Goal: Information Seeking & Learning: Compare options

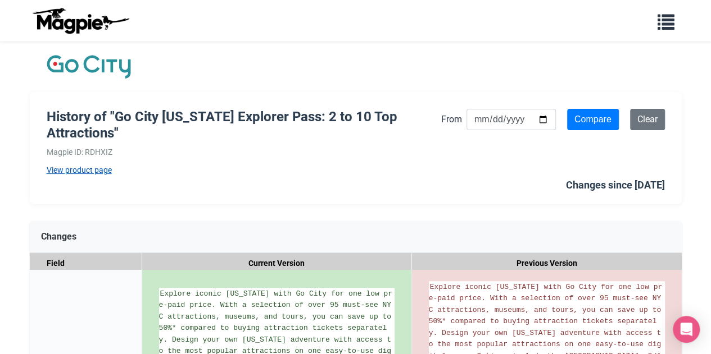
click at [113, 165] on link "View product page" at bounding box center [244, 170] width 394 height 12
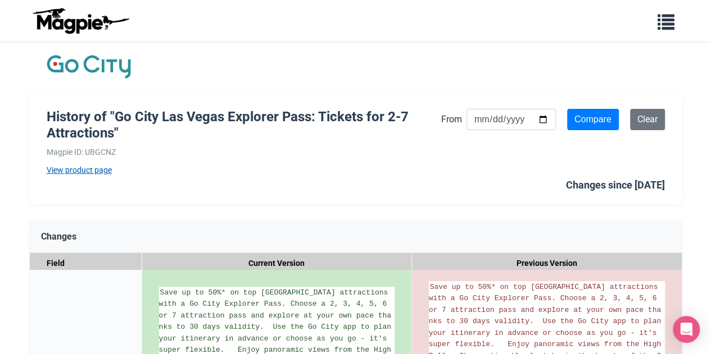
click at [89, 167] on link "View product page" at bounding box center [244, 170] width 394 height 12
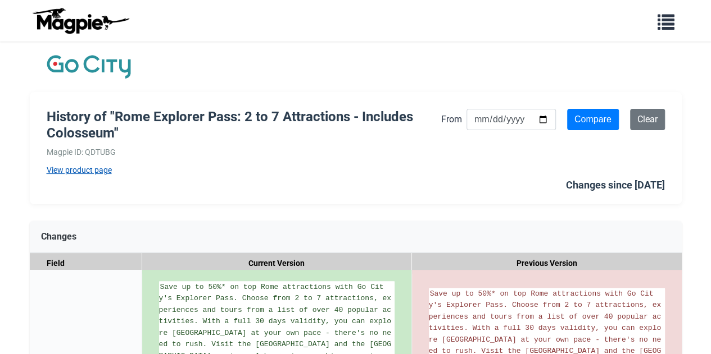
click at [102, 167] on link "View product page" at bounding box center [244, 170] width 394 height 12
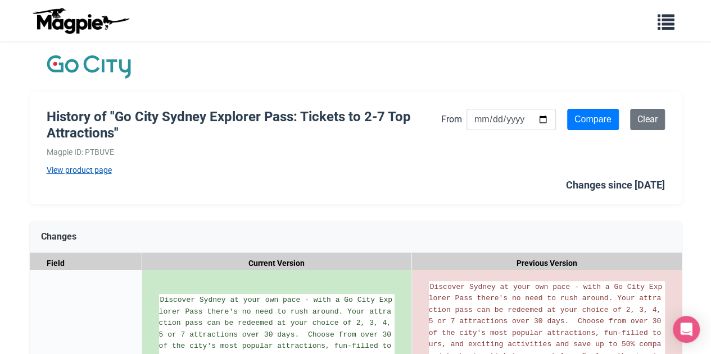
click at [101, 170] on link "View product page" at bounding box center [244, 170] width 394 height 12
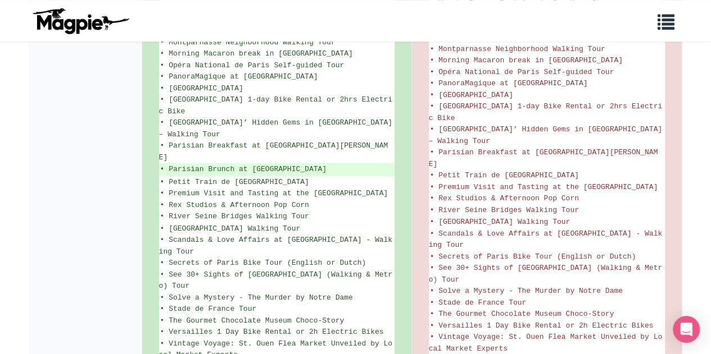
scroll to position [826, 0]
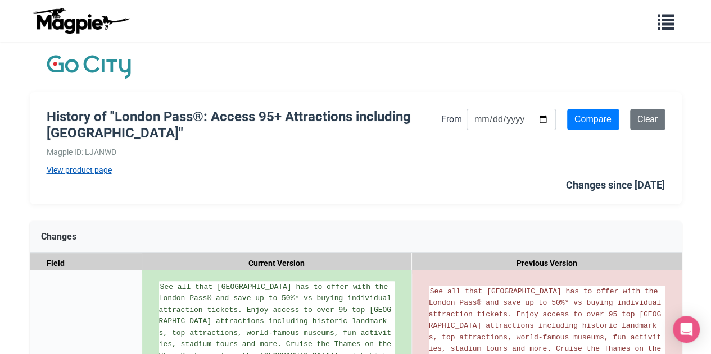
click at [99, 167] on link "View product page" at bounding box center [244, 170] width 394 height 12
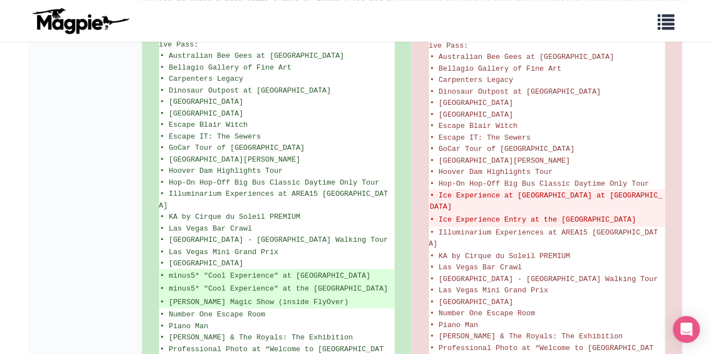
scroll to position [843, 0]
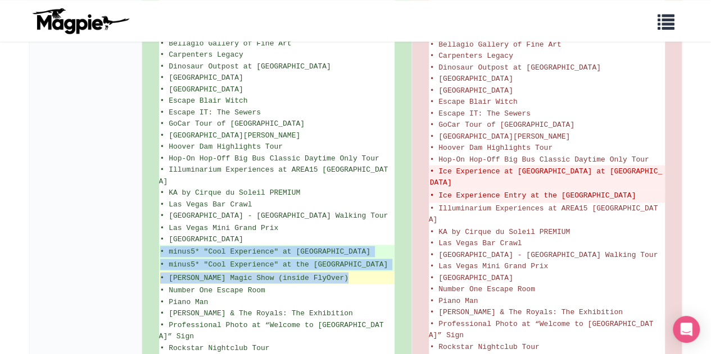
drag, startPoint x: 161, startPoint y: 204, endPoint x: 354, endPoint y: 243, distance: 196.6
copy ul "• minus5* "Cool Experience" at Mandalay Bay • minus5* "Cool Experience" at the …"
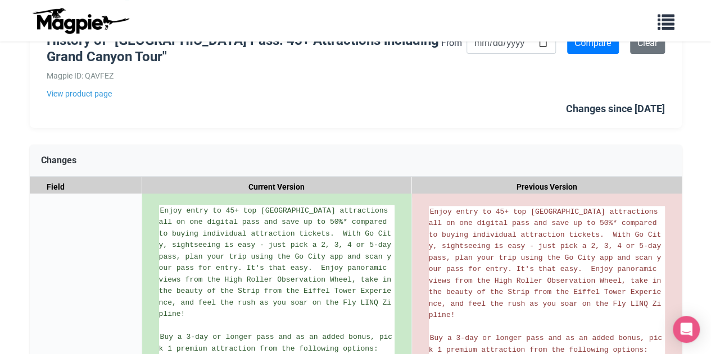
scroll to position [0, 0]
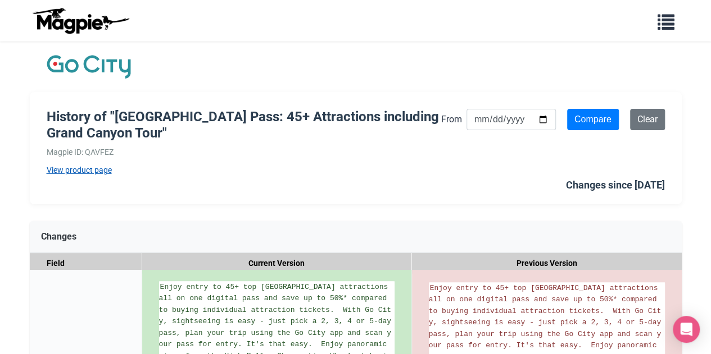
click at [83, 169] on link "View product page" at bounding box center [244, 170] width 394 height 12
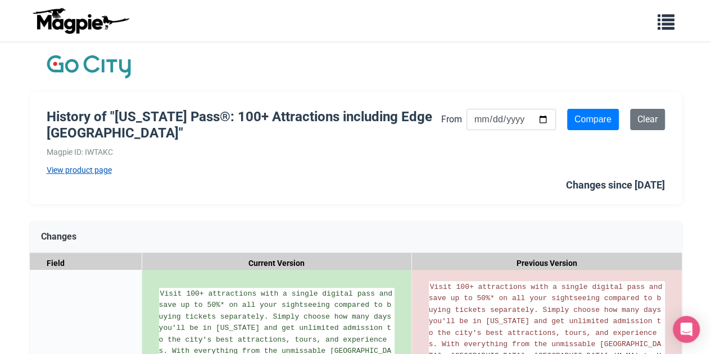
click at [99, 169] on link "View product page" at bounding box center [244, 170] width 394 height 12
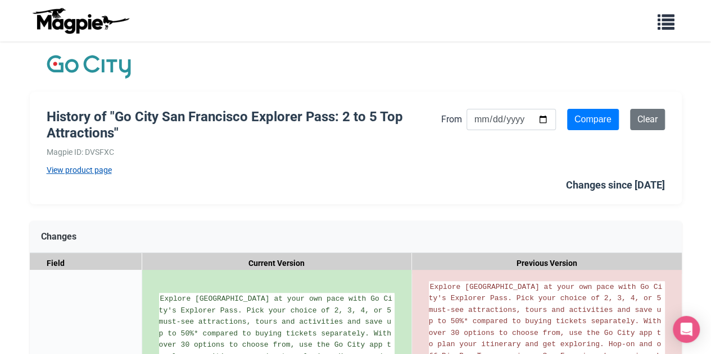
click at [92, 170] on link "View product page" at bounding box center [244, 170] width 394 height 12
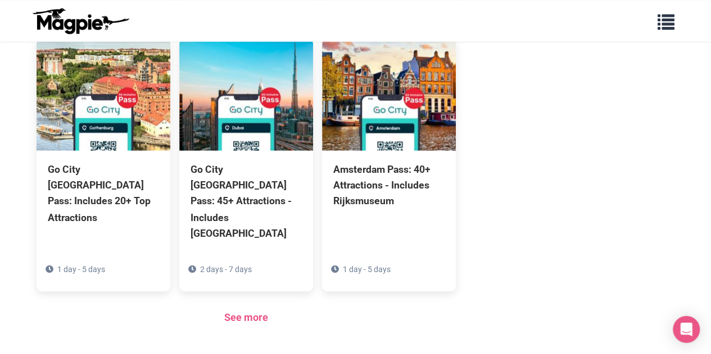
scroll to position [919, 0]
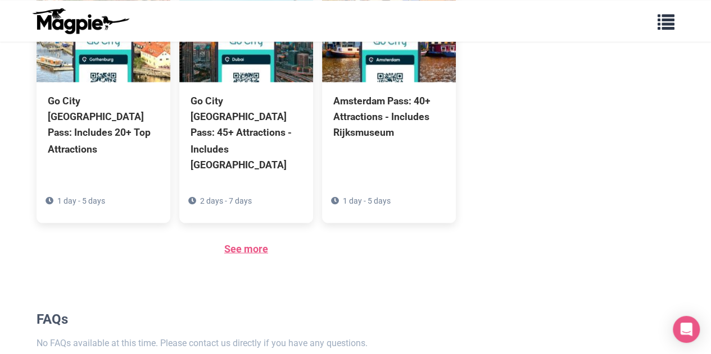
click at [244, 243] on link "See more" at bounding box center [246, 249] width 44 height 12
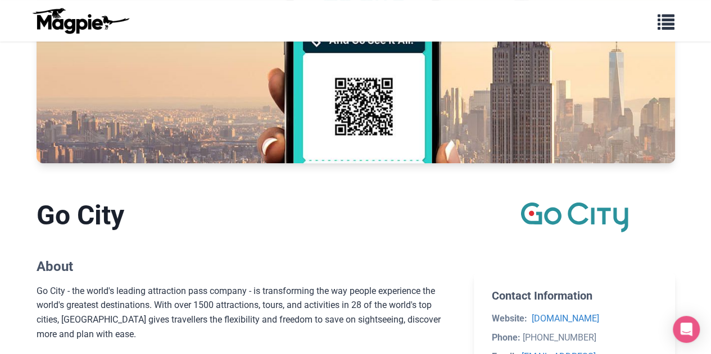
scroll to position [526, 0]
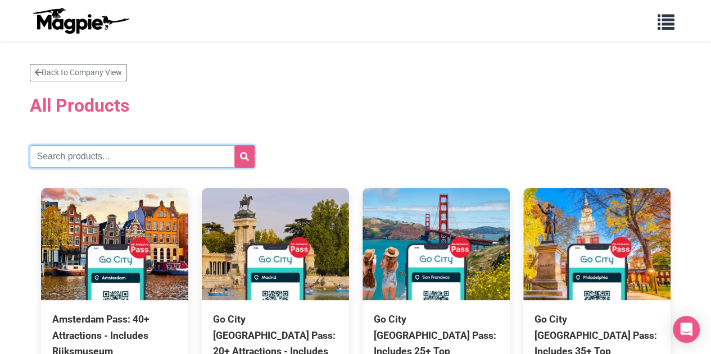
click at [100, 149] on input "text" at bounding box center [142, 157] width 225 height 22
type input "dublin"
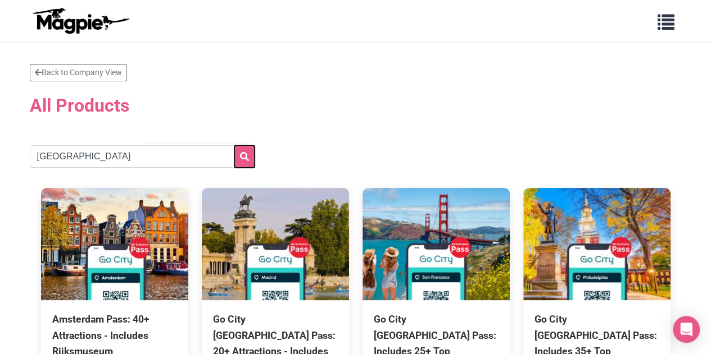
click at [246, 154] on icon "submit" at bounding box center [244, 156] width 9 height 9
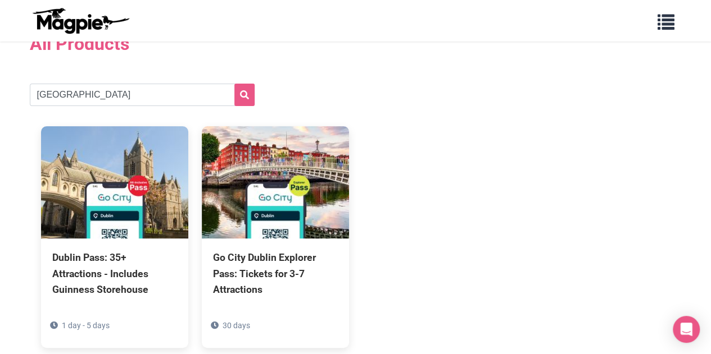
scroll to position [112, 0]
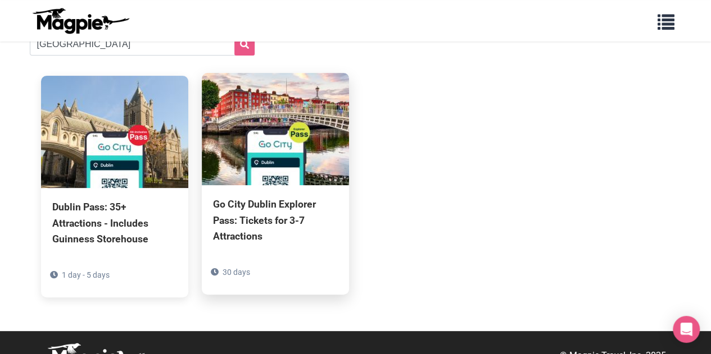
drag, startPoint x: 292, startPoint y: 189, endPoint x: 302, endPoint y: 195, distance: 11.1
click at [302, 195] on div "Go City Dublin Explorer Pass: Tickets for 3-7 Attractions 30 days" at bounding box center [275, 239] width 147 height 109
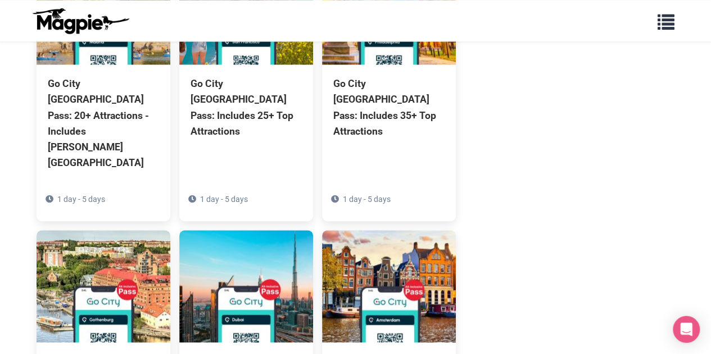
scroll to position [899, 0]
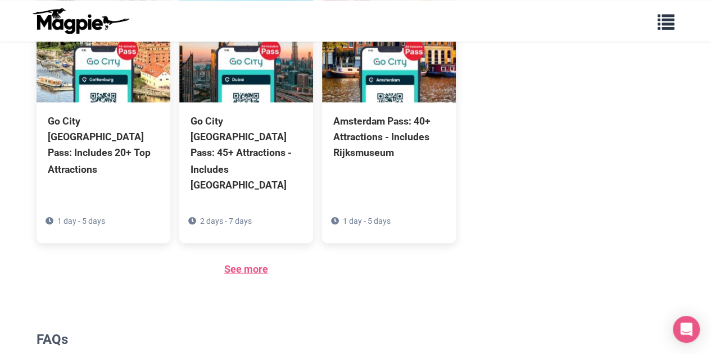
click at [242, 263] on link "See more" at bounding box center [246, 269] width 44 height 12
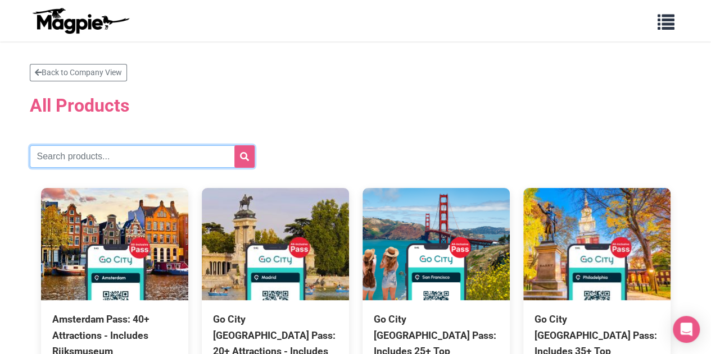
click at [139, 160] on input "text" at bounding box center [142, 157] width 225 height 22
type input "madrid"
click at [234, 146] on button "submit" at bounding box center [244, 157] width 20 height 22
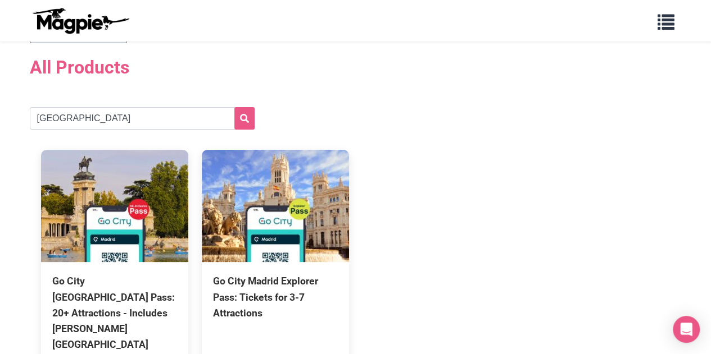
scroll to position [56, 0]
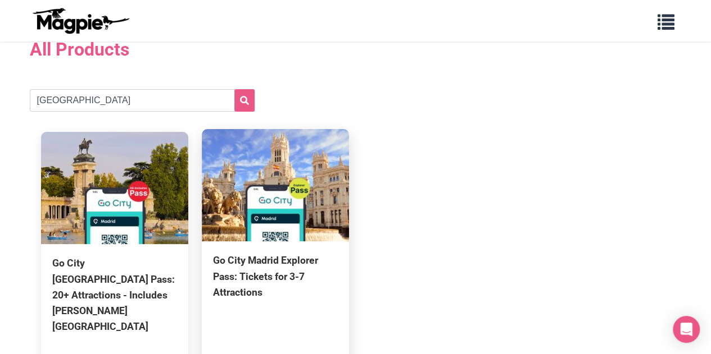
click at [318, 283] on div "Go City Madrid Explorer Pass: Tickets for 3-7 Attractions" at bounding box center [275, 276] width 125 height 47
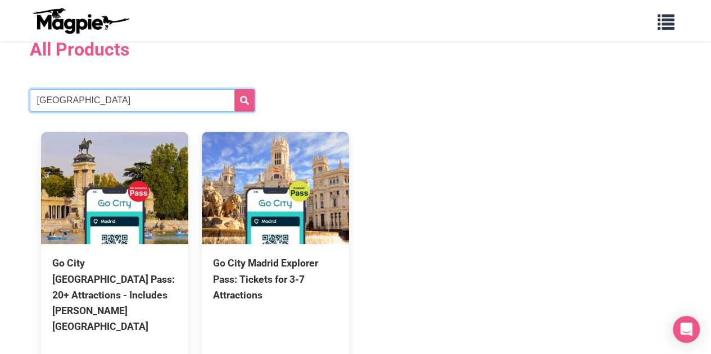
click at [115, 93] on input "madrid" at bounding box center [142, 100] width 225 height 22
type input "amsterdam"
click at [234, 89] on button "submit" at bounding box center [244, 100] width 20 height 22
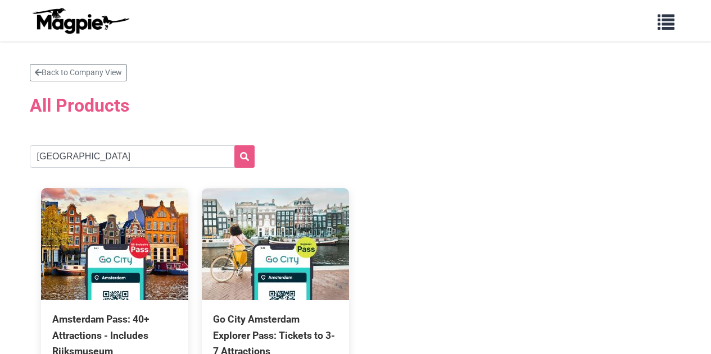
scroll to position [112, 0]
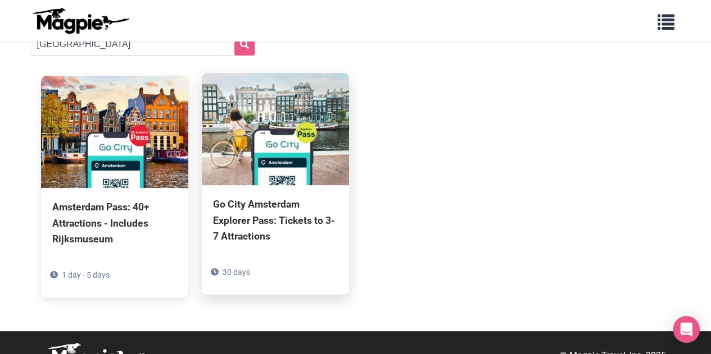
click at [284, 140] on img at bounding box center [275, 129] width 147 height 112
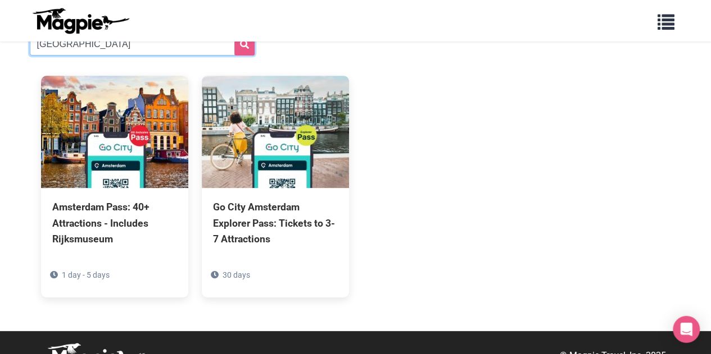
click at [128, 53] on input "amsterdam" at bounding box center [142, 44] width 225 height 22
type input "[GEOGRAPHIC_DATA]"
click at [234, 33] on button "submit" at bounding box center [244, 44] width 20 height 22
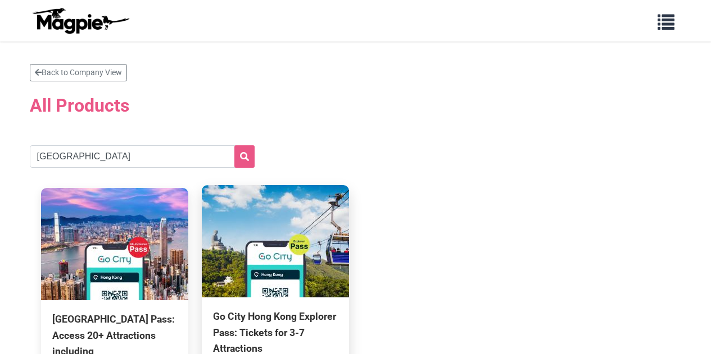
scroll to position [112, 0]
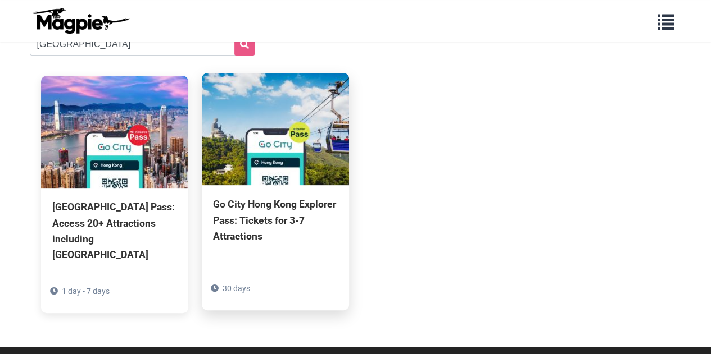
click at [320, 157] on img at bounding box center [275, 129] width 147 height 112
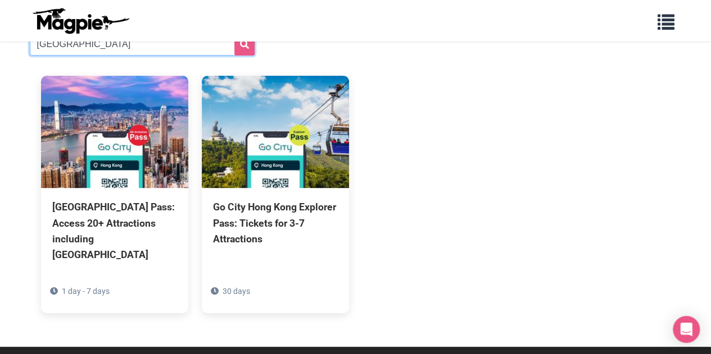
click at [184, 51] on input "[GEOGRAPHIC_DATA]" at bounding box center [142, 44] width 225 height 22
type input "h"
type input "[GEOGRAPHIC_DATA]"
click at [234, 33] on button "submit" at bounding box center [244, 44] width 20 height 22
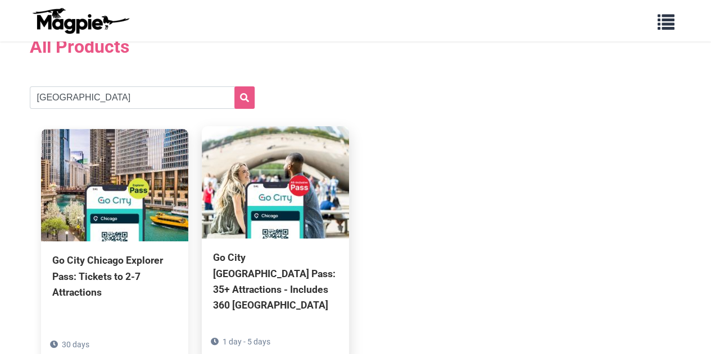
scroll to position [112, 0]
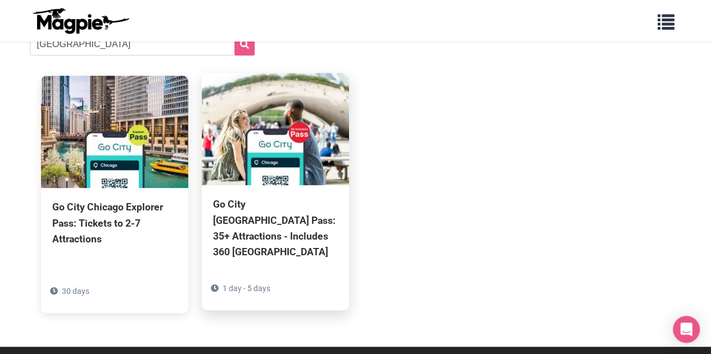
click at [253, 152] on img at bounding box center [275, 129] width 147 height 112
